Goal: Find specific page/section: Find specific page/section

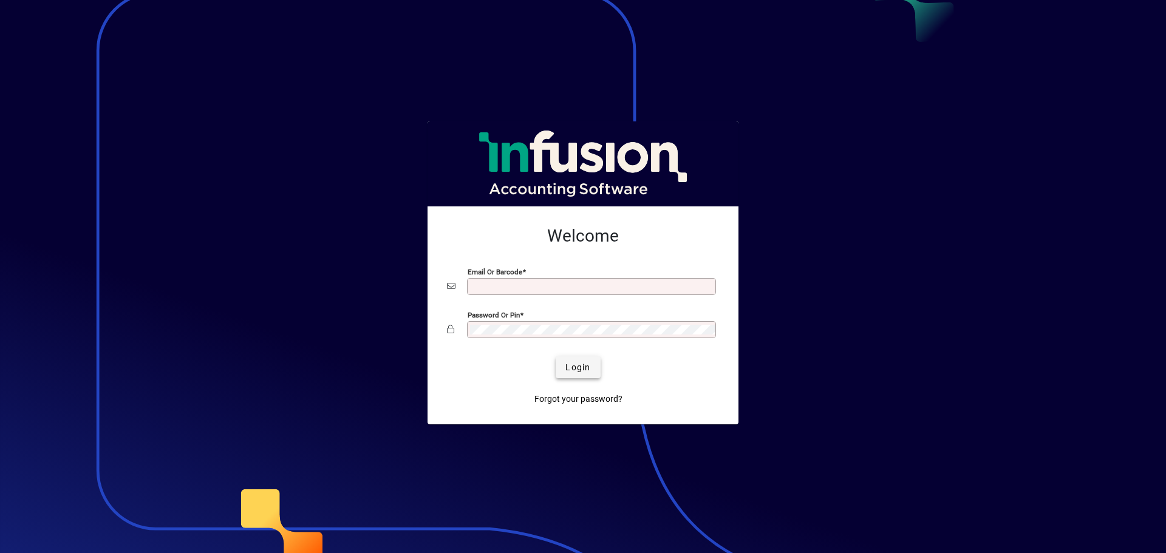
type input "**********"
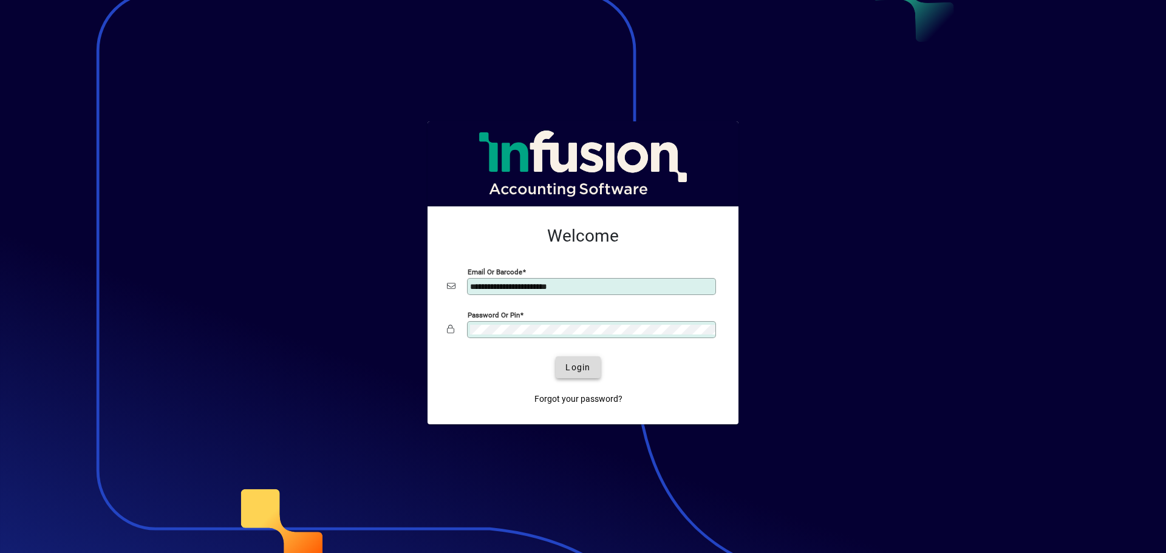
click at [580, 372] on span "Login" at bounding box center [578, 367] width 25 height 13
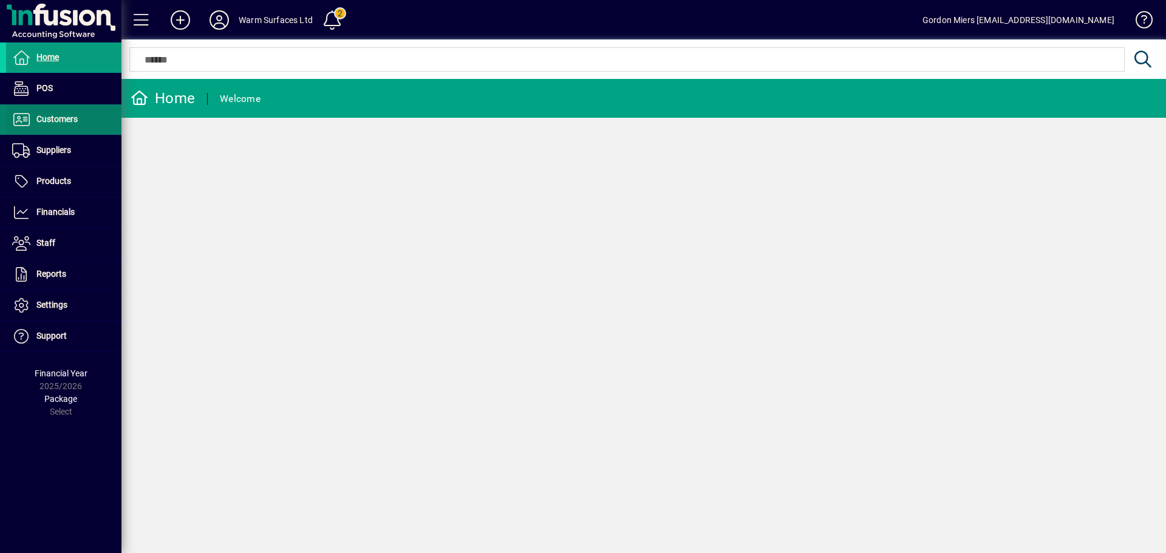
click at [61, 120] on span "Customers" at bounding box center [56, 119] width 41 height 10
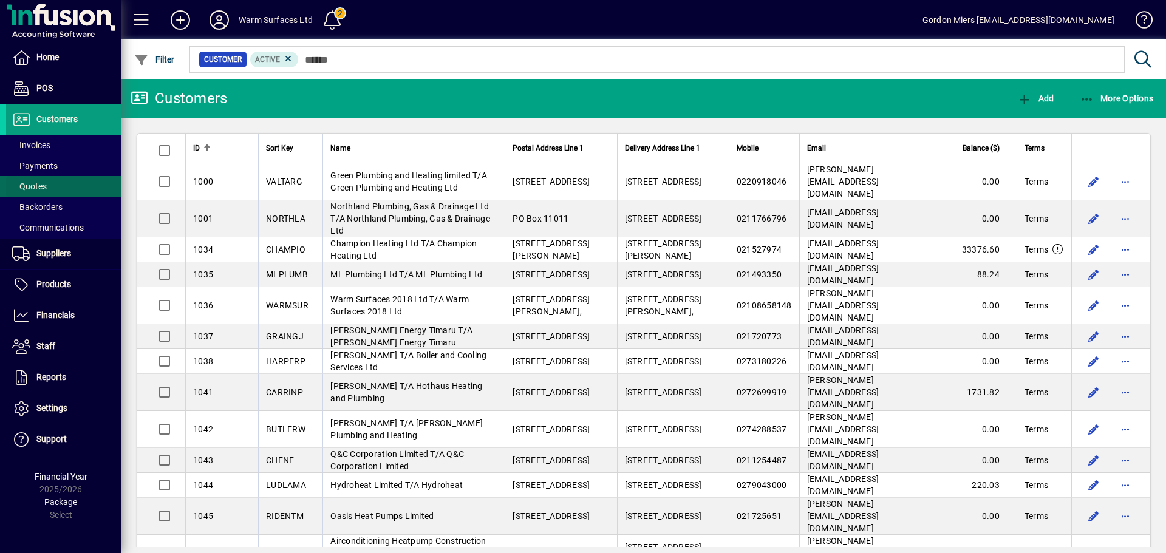
click at [55, 188] on span at bounding box center [63, 186] width 115 height 29
